Goal: Navigation & Orientation: Go to known website

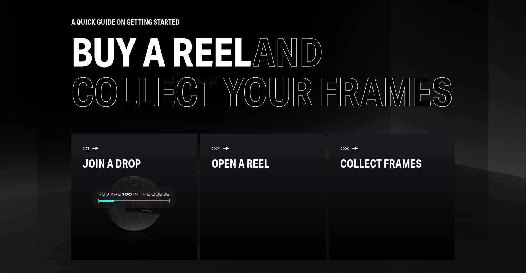
scroll to position [565, 0]
